Goal: Check status: Check status

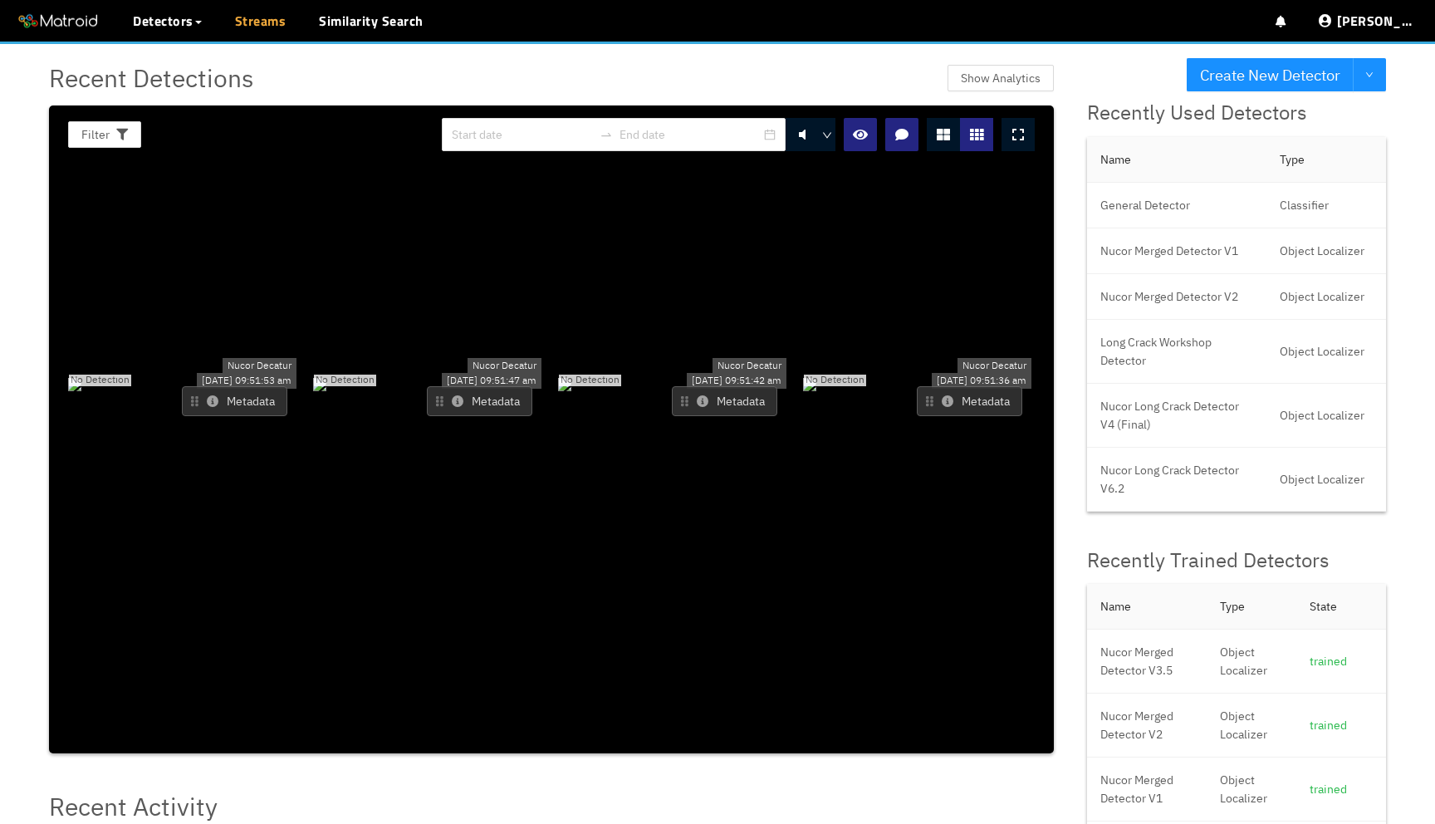
click at [261, 30] on link "Streams" at bounding box center [260, 21] width 51 height 20
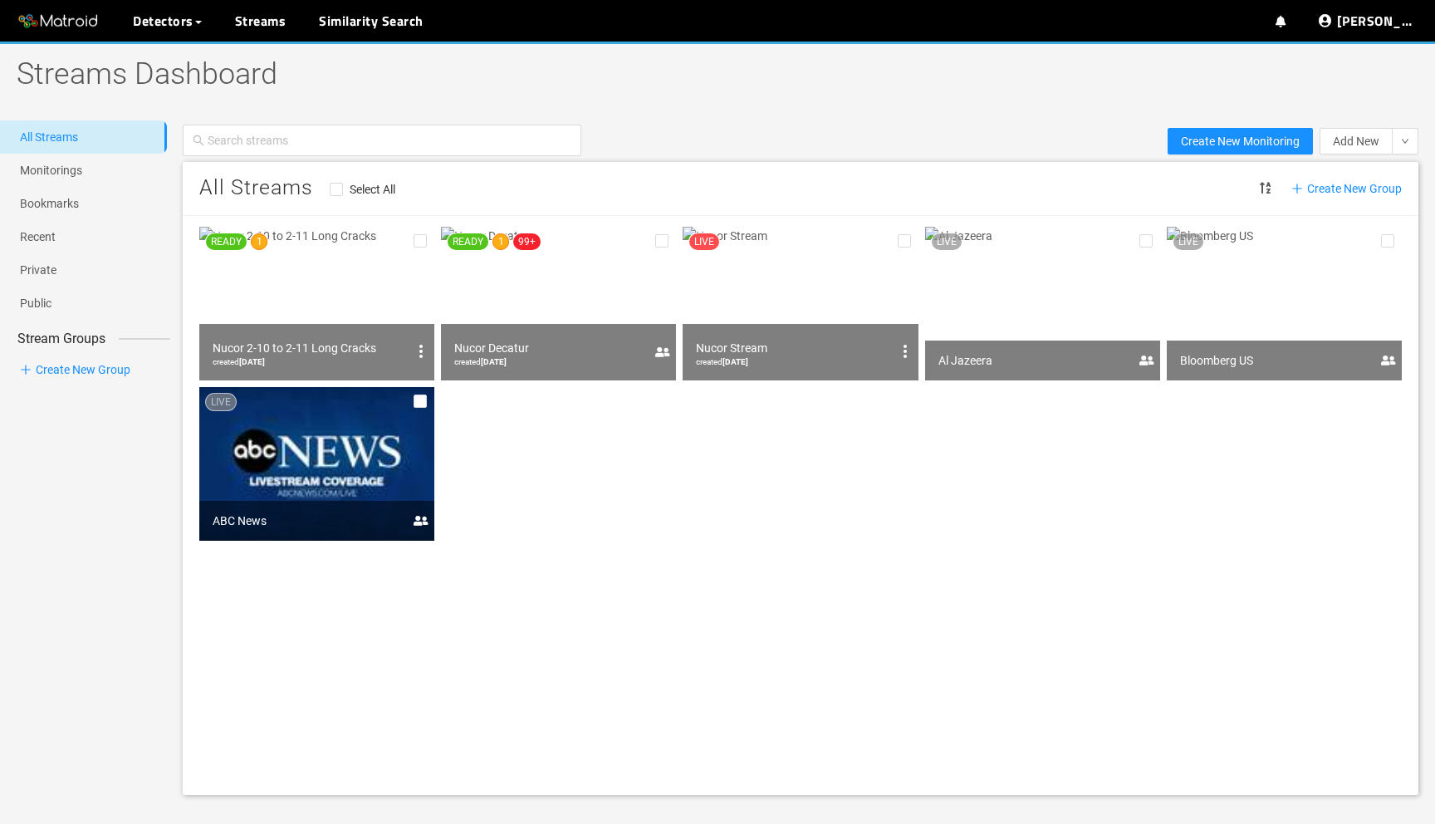
click at [584, 281] on img at bounding box center [558, 304] width 235 height 154
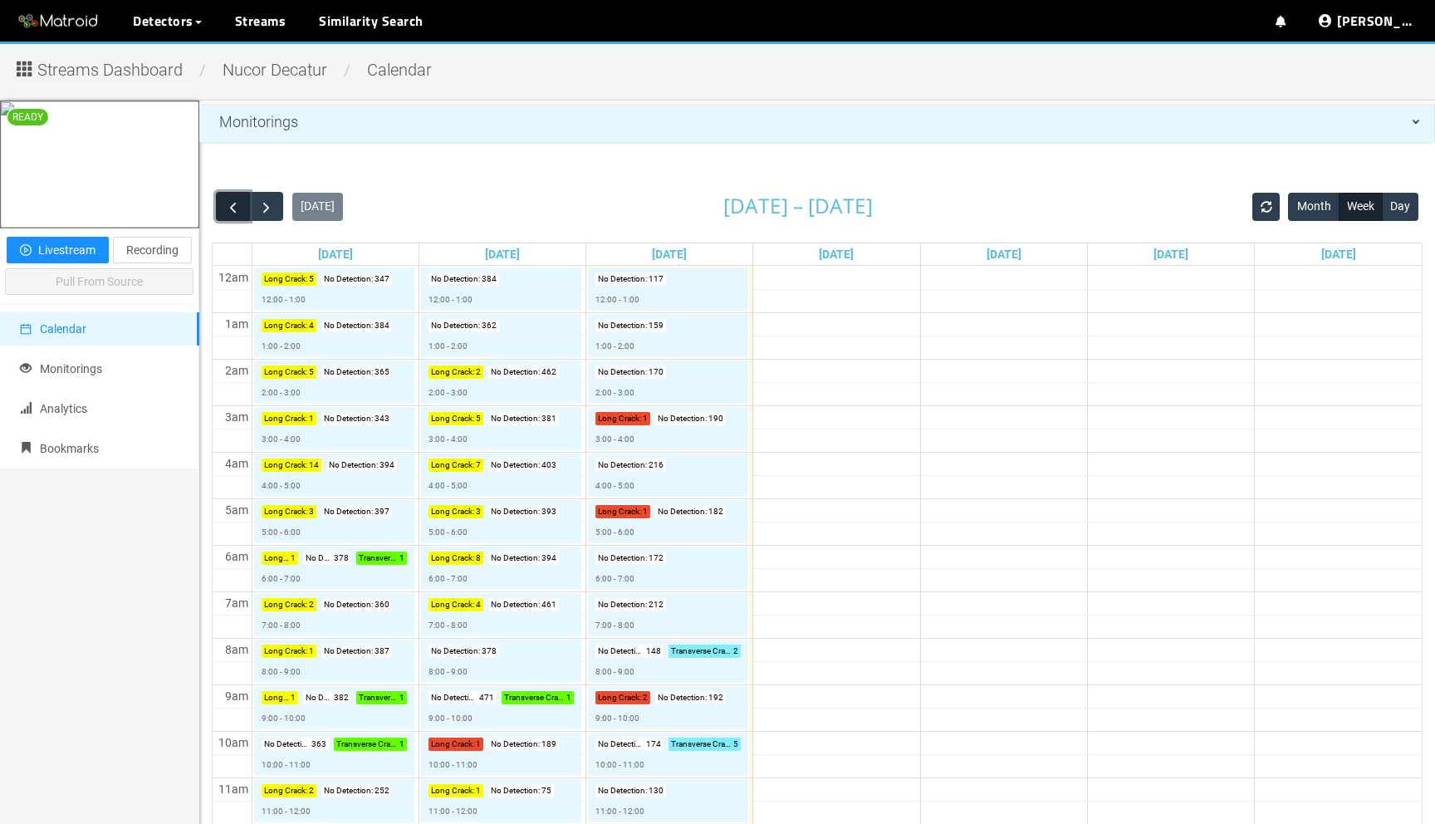
click at [231, 211] on span "button" at bounding box center [232, 206] width 17 height 17
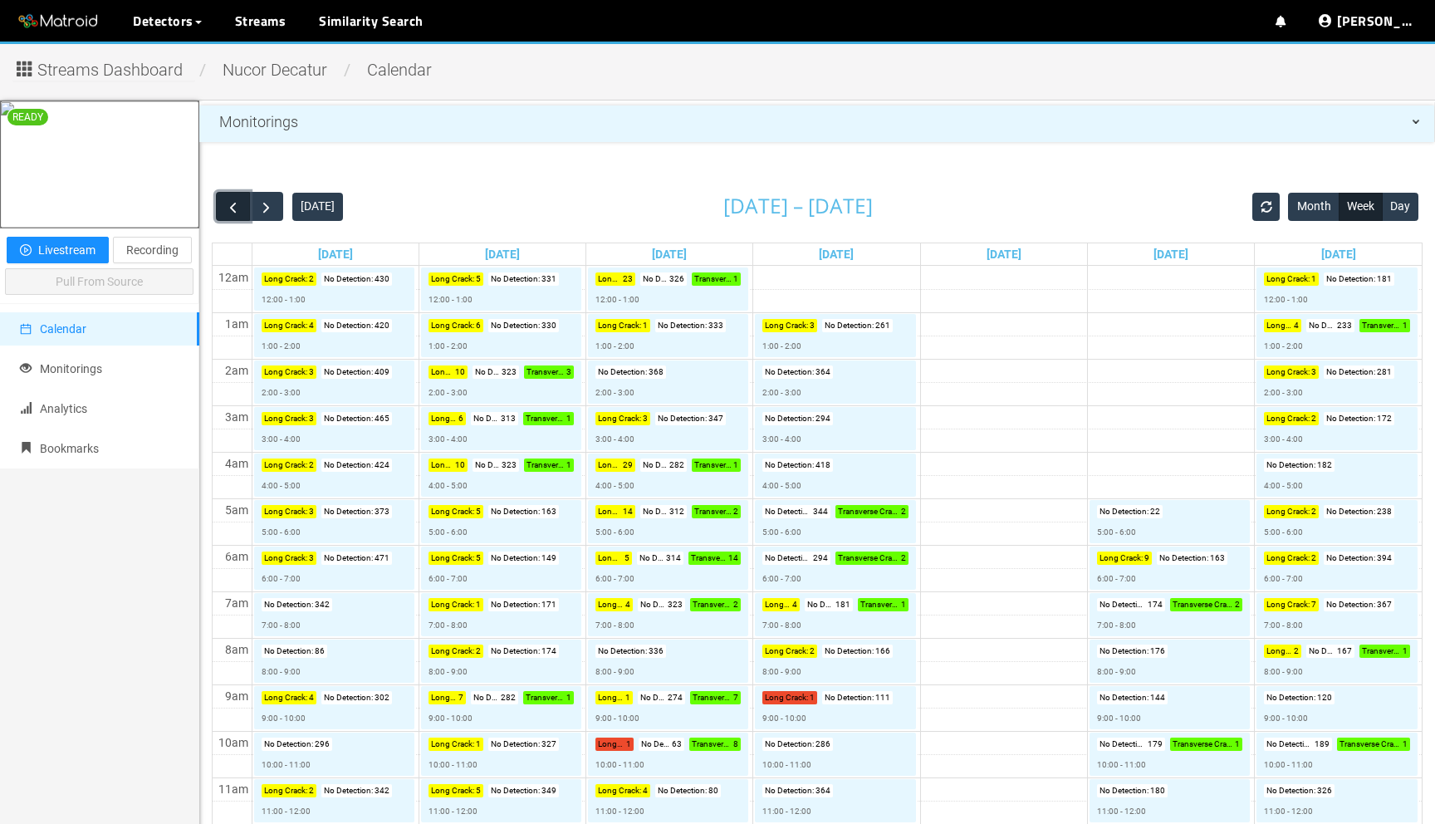
click at [231, 210] on span "button" at bounding box center [232, 206] width 17 height 17
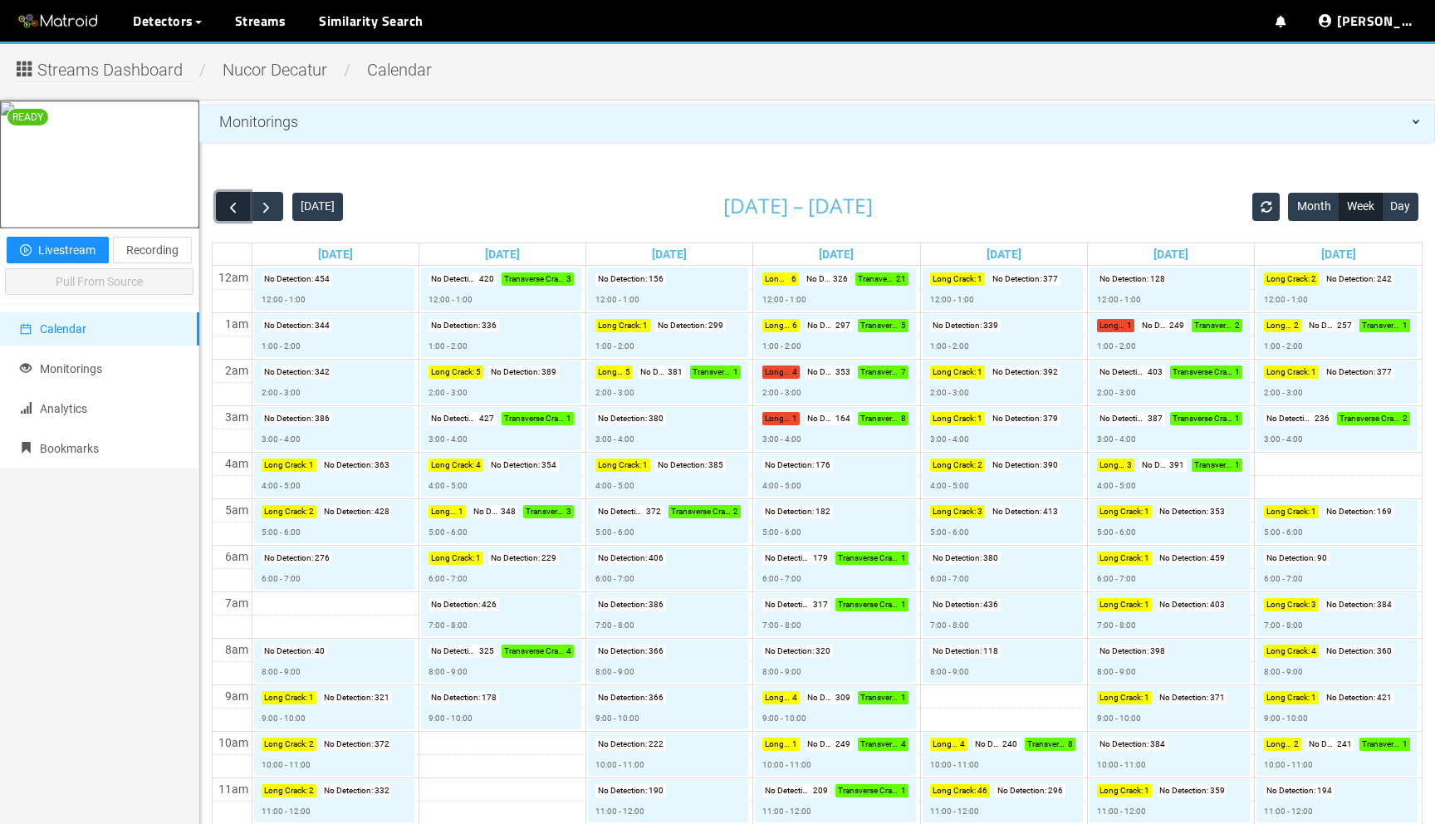
click at [230, 210] on span "button" at bounding box center [232, 206] width 17 height 17
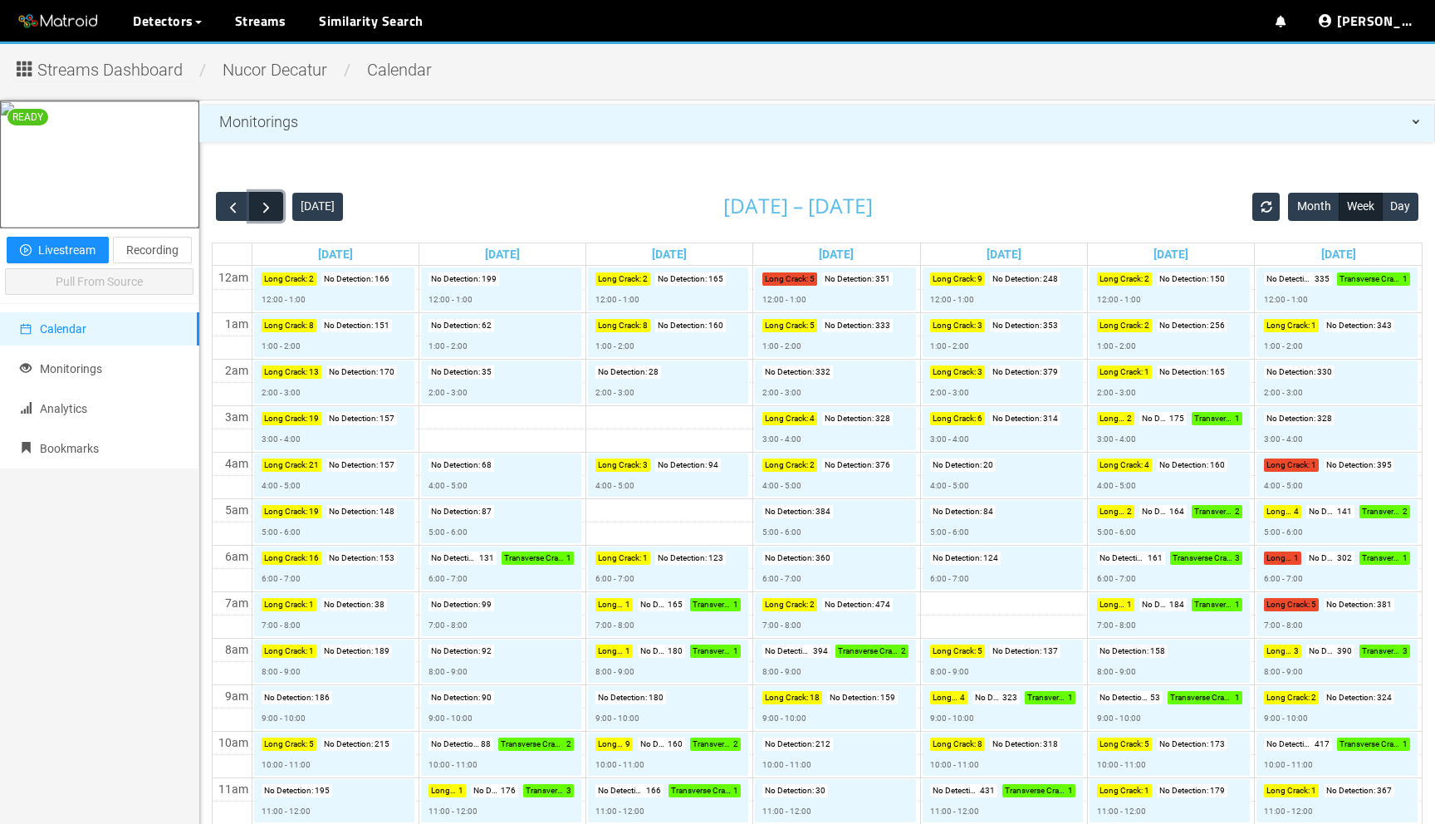
click at [266, 211] on span "button" at bounding box center [265, 206] width 17 height 17
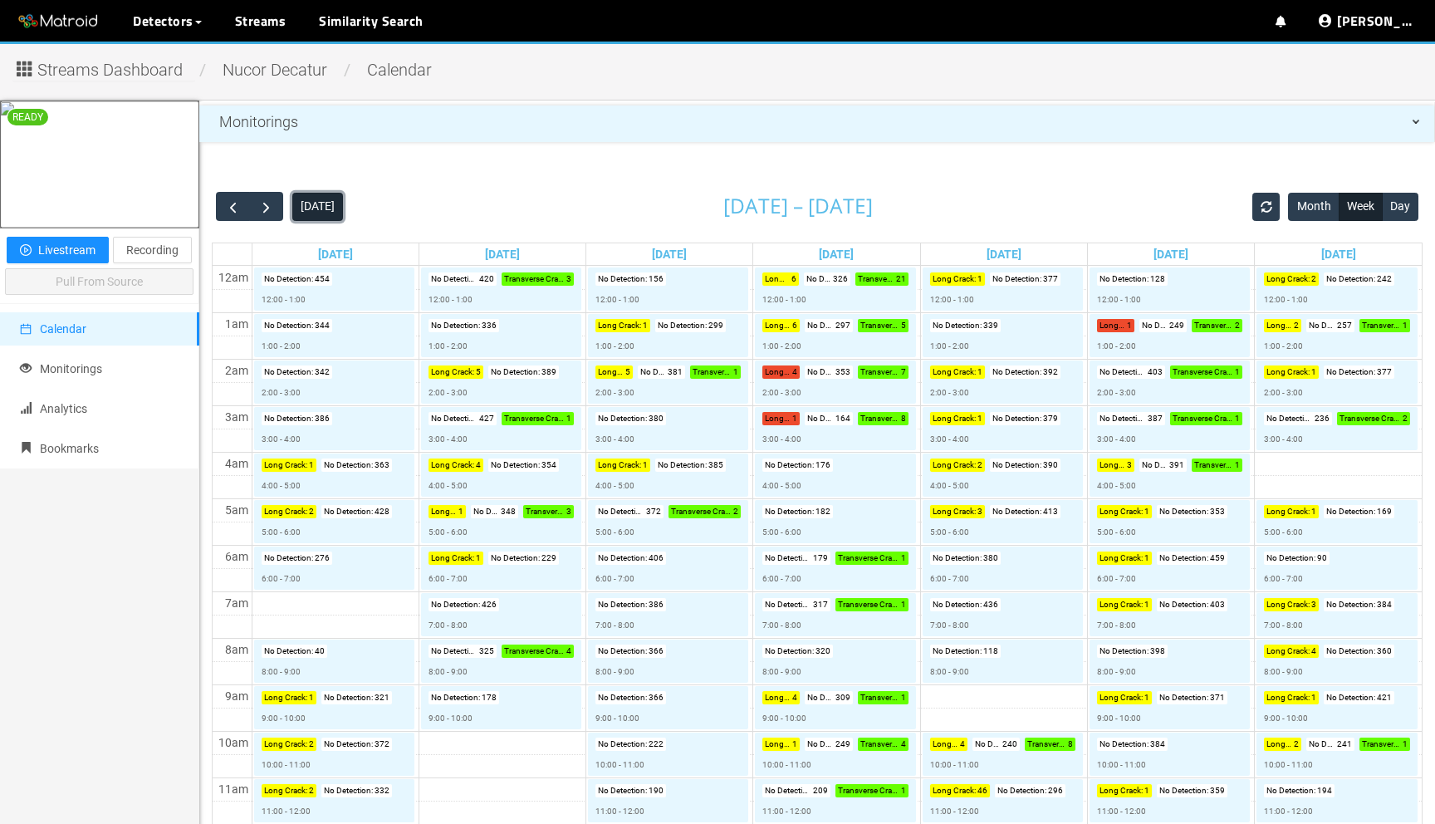
click at [328, 211] on button "Today" at bounding box center [317, 207] width 51 height 28
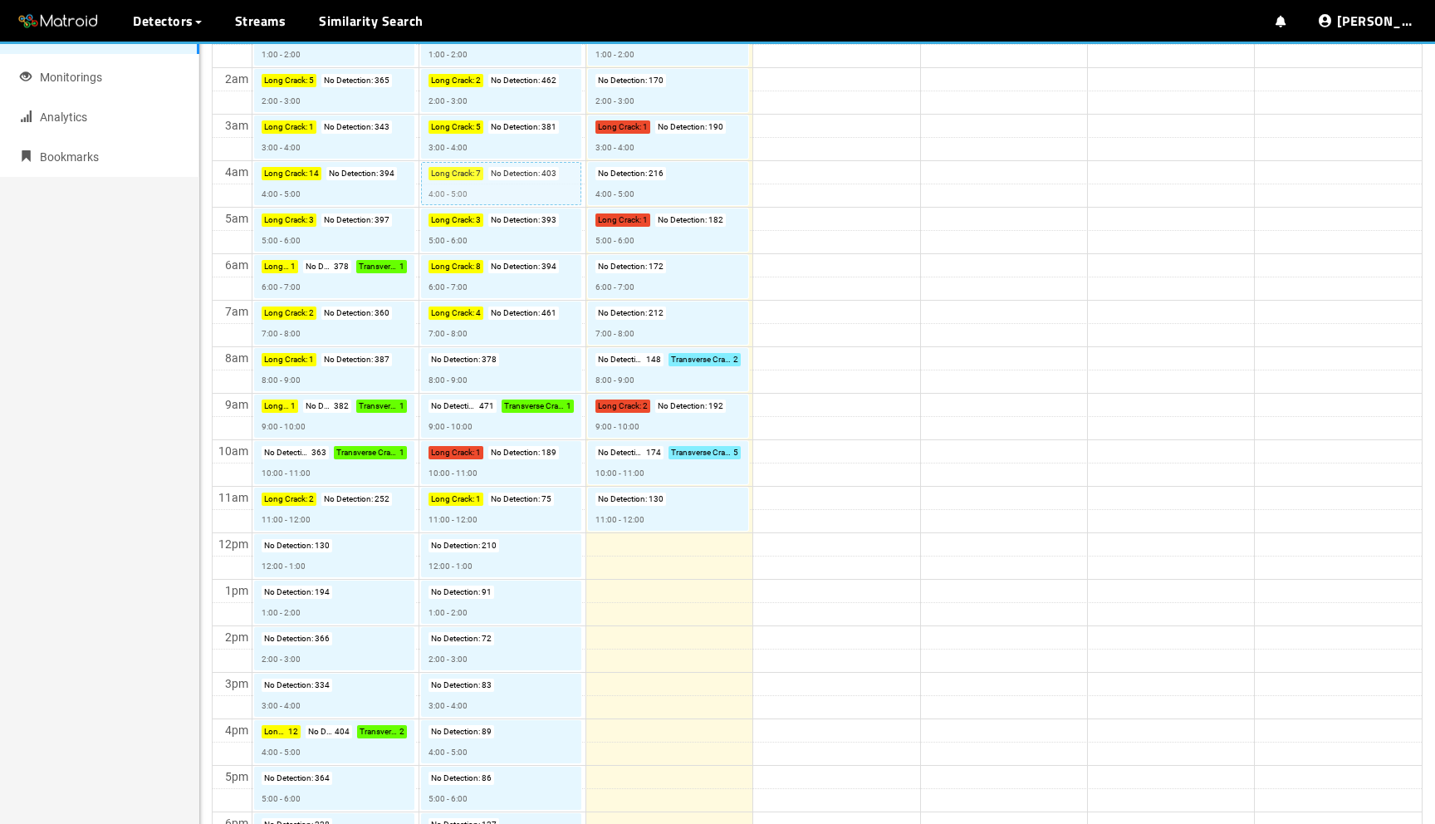
scroll to position [293, 0]
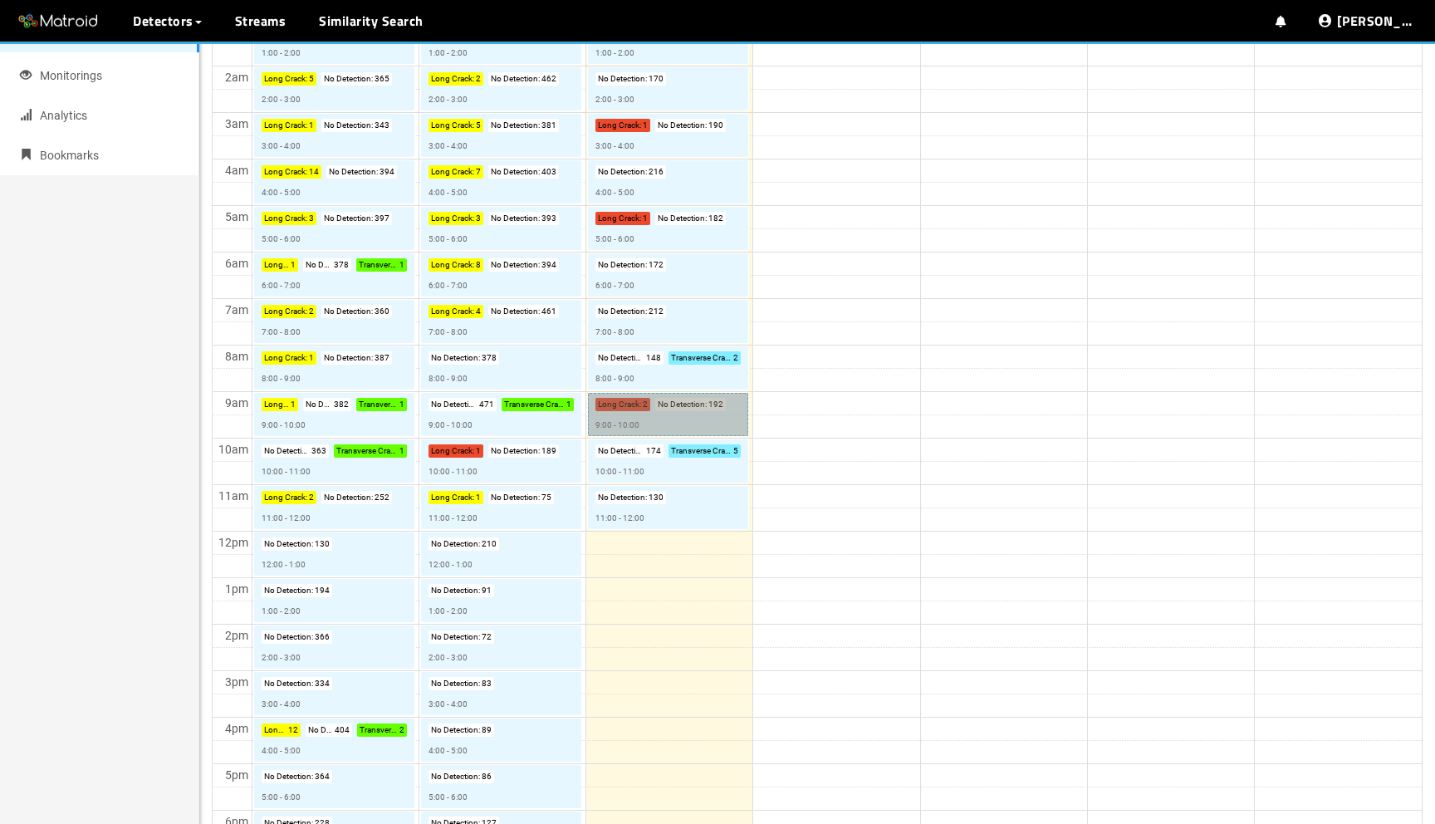
click at [675, 423] on link "Long Crack : 2 No Detection : 192 9:00 - 10:00" at bounding box center [668, 414] width 160 height 43
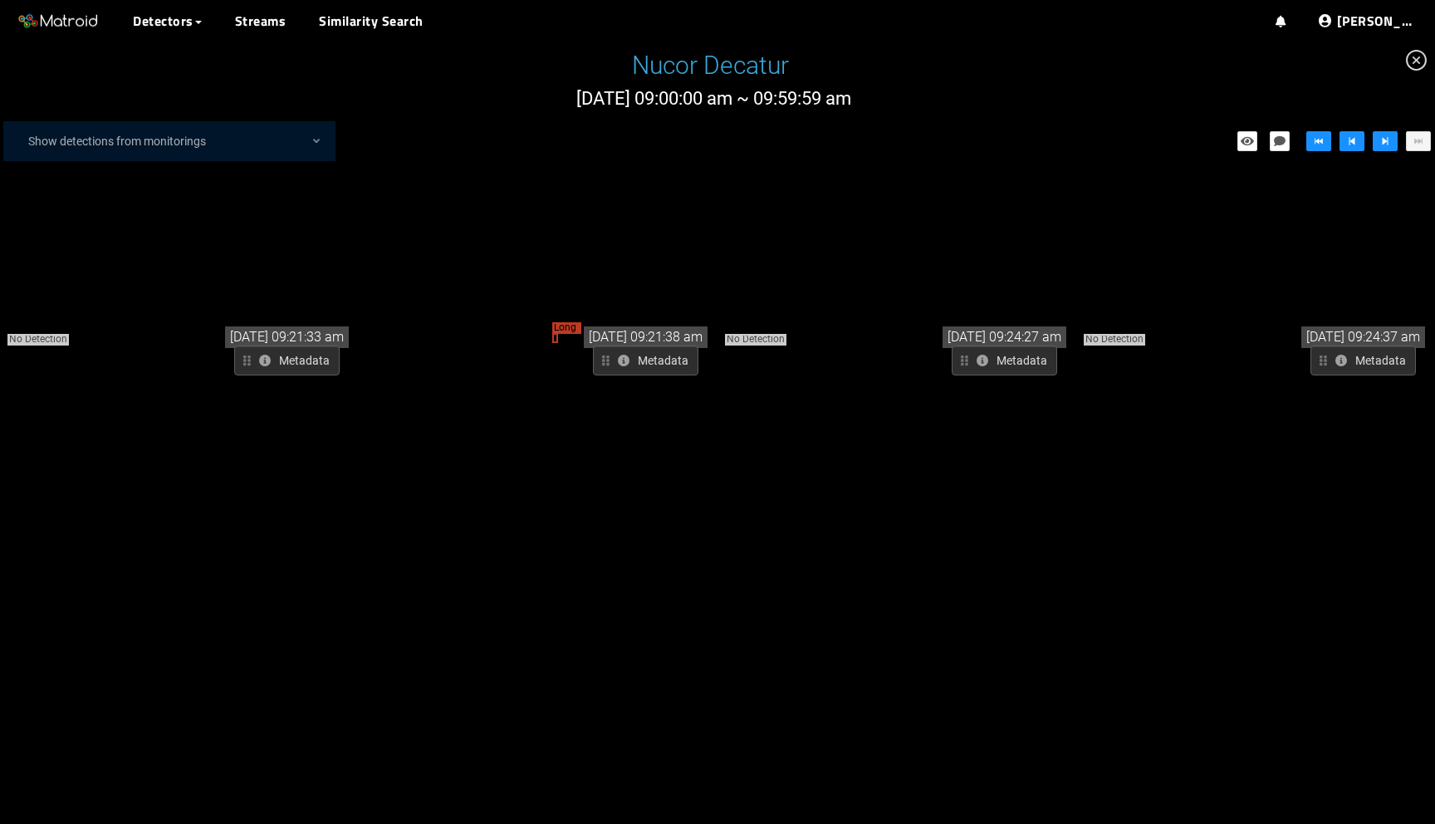
scroll to position [11987, 0]
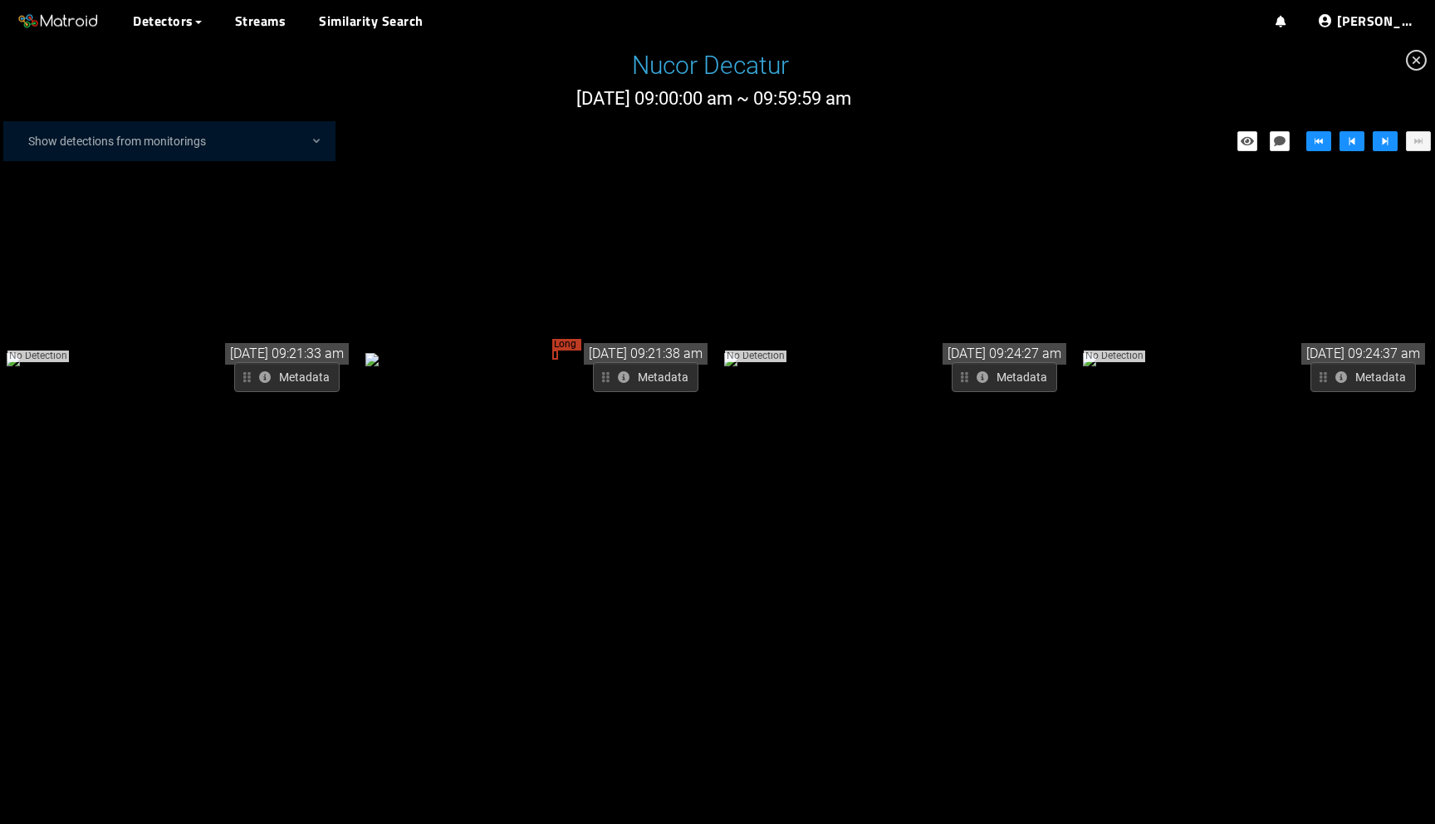
click at [516, 362] on div "Metadata" at bounding box center [595, 377] width 208 height 30
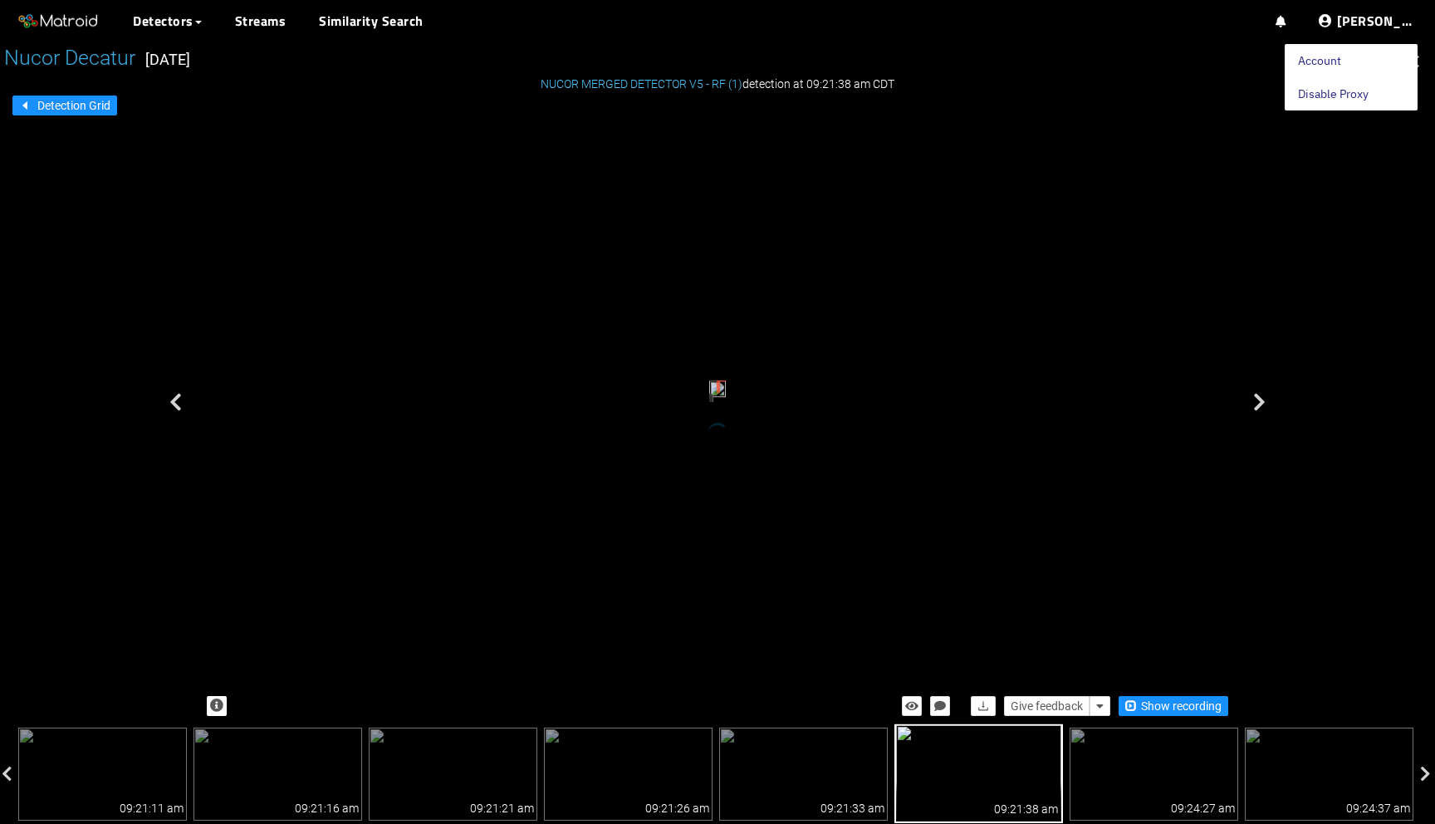
click at [1363, 96] on link "Disable Proxy" at bounding box center [1333, 93] width 71 height 33
